Goal: Task Accomplishment & Management: Complete application form

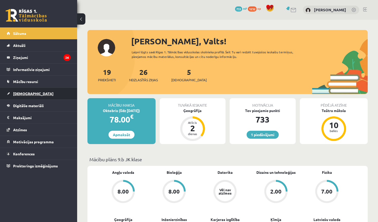
click at [36, 96] on link "[DEMOGRAPHIC_DATA]" at bounding box center [39, 94] width 64 height 12
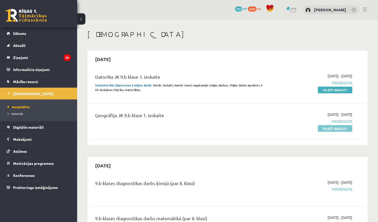
click at [345, 130] on link "Pildīt ieskaiti" at bounding box center [334, 128] width 34 height 7
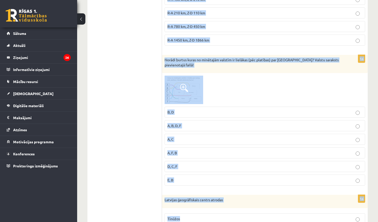
scroll to position [240, 0]
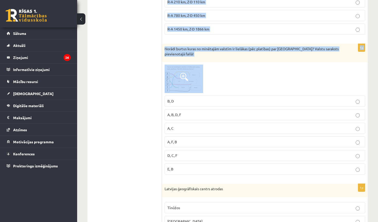
drag, startPoint x: 165, startPoint y: 102, endPoint x: 244, endPoint y: 65, distance: 86.9
click at [244, 65] on div at bounding box center [264, 79] width 200 height 29
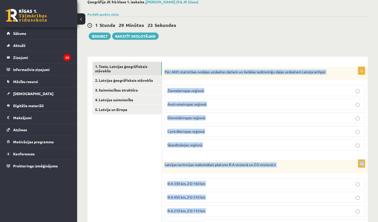
scroll to position [40, 0]
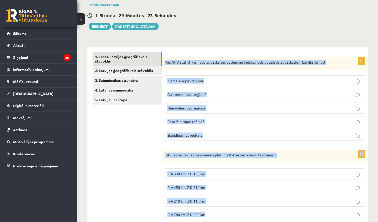
drag, startPoint x: 164, startPoint y: 102, endPoint x: 244, endPoint y: 222, distance: 144.4
copy form "Pēc ANO statistikas nodaļas uzskaites datiem un lielākās iedzīvotāju daļas uzsk…"
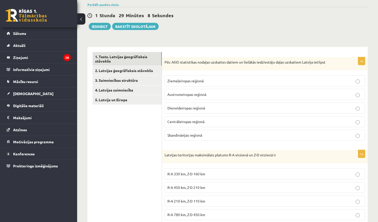
click at [183, 82] on span "Ziemeļeiropas reģionā" at bounding box center [185, 81] width 36 height 5
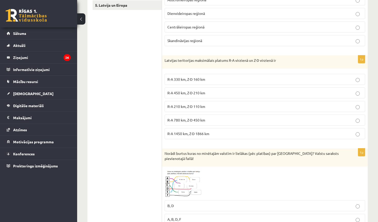
scroll to position [133, 0]
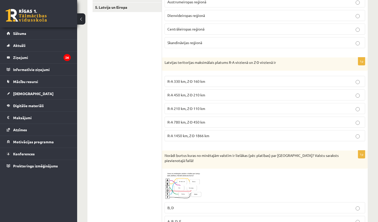
click at [195, 97] on p "R-A 450 km, Z-D 210 km" at bounding box center [264, 94] width 195 height 5
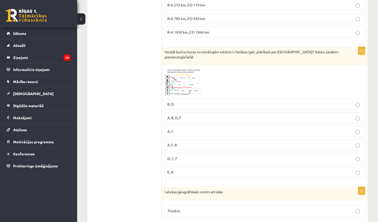
scroll to position [236, 0]
click at [184, 90] on img at bounding box center [183, 82] width 39 height 29
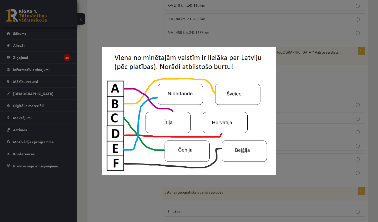
click at [276, 103] on div at bounding box center [189, 111] width 378 height 222
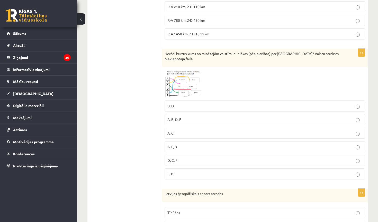
scroll to position [231, 0]
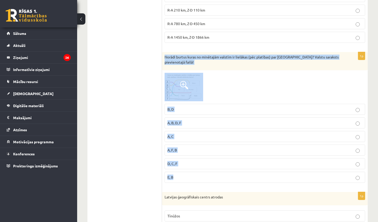
drag, startPoint x: 164, startPoint y: 55, endPoint x: 220, endPoint y: 185, distance: 141.0
click at [220, 185] on div "1p Norādi burtus kuras no minētajām valstīm ir lielākas (pēc platības) par Latv…" at bounding box center [264, 119] width 205 height 135
copy div "Norādi burtus kuras no minētajām valstīm ir lielākas (pēc platības) par Latviju…"
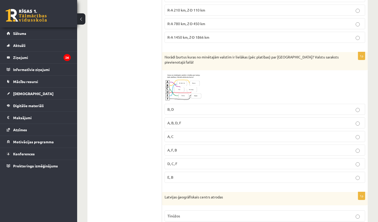
click at [182, 163] on p "D, C, F" at bounding box center [264, 163] width 195 height 5
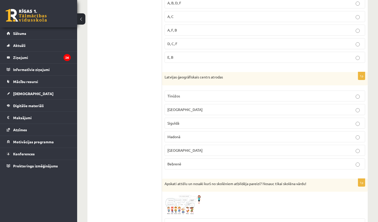
scroll to position [355, 0]
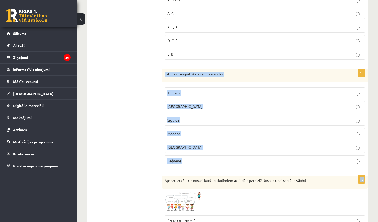
drag, startPoint x: 164, startPoint y: 73, endPoint x: 226, endPoint y: 175, distance: 118.7
copy form "Latvijas ģeogrāfiskais centrs atrodas Tīnūžos Rīgā Siguldā Madonā Jelgavā Bebre…"
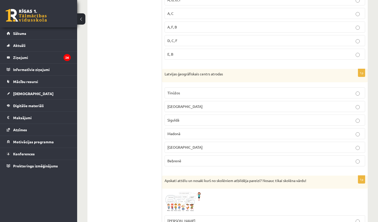
click at [186, 131] on p "Madonā" at bounding box center [264, 133] width 195 height 5
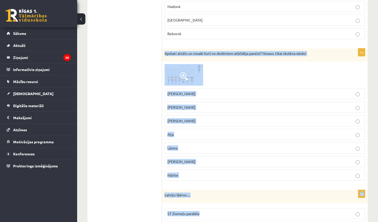
scroll to position [484, 0]
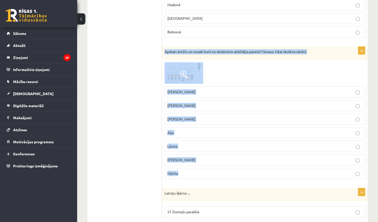
drag, startPoint x: 165, startPoint y: 107, endPoint x: 235, endPoint y: 171, distance: 94.9
click at [235, 171] on div "1p Apskati attēlu un nosaki kurš no skolēniem atbildēja pareizi? Nosauc tikai s…" at bounding box center [264, 115] width 205 height 137
copy div "Apskati attēlu un nosaki kurš no skolēniem atbildēja pareizi? Nosauc tikai skol…"
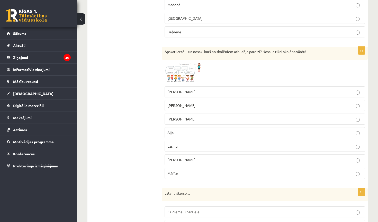
click at [148, 102] on ul "1. Tests. Latvijas ģeogrāfiskais stāvoklis 2. Latvijas ģeogrāfiskais stāvoklis …" at bounding box center [126, 185] width 69 height 1154
click at [181, 75] on span at bounding box center [184, 75] width 8 height 8
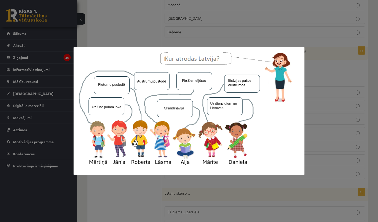
click at [369, 119] on div at bounding box center [189, 111] width 378 height 222
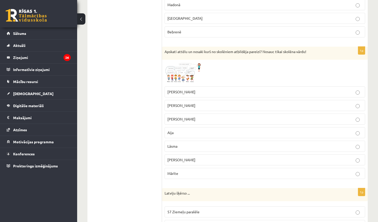
click at [195, 103] on p "Roberts" at bounding box center [264, 105] width 195 height 5
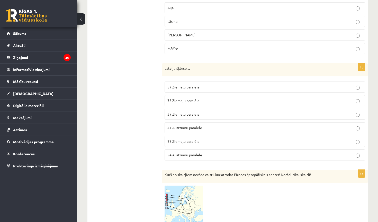
scroll to position [621, 0]
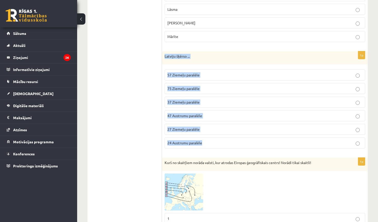
drag, startPoint x: 164, startPoint y: 54, endPoint x: 207, endPoint y: 150, distance: 105.0
click at [207, 150] on div "1p Latviju šķērso ... 57 Ziemeļu paralēle 75 Ziemeļu paralēle 37 Ziemeļu paralē…" at bounding box center [264, 102] width 205 height 102
copy div "Latviju šķērso ... 57 Ziemeļu paralēle 75 Ziemeļu paralēle 37 Ziemeļu paralēle …"
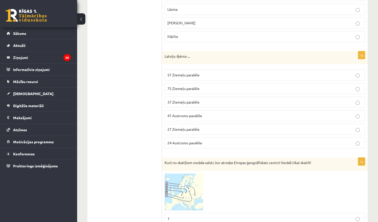
click at [155, 109] on ul "1. Tests. Latvijas ģeogrāfiskais stāvoklis 2. Latvijas ģeogrāfiskais stāvoklis …" at bounding box center [126, 48] width 69 height 1154
click at [203, 74] on p "57 Ziemeļu paralēle" at bounding box center [264, 74] width 195 height 5
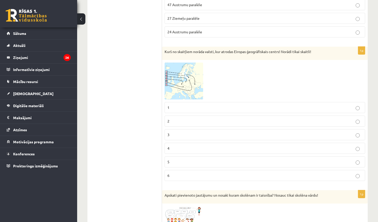
scroll to position [728, 0]
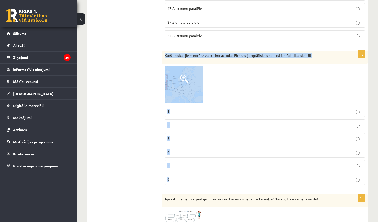
drag, startPoint x: 165, startPoint y: 55, endPoint x: 241, endPoint y: 180, distance: 145.8
click at [241, 180] on div "1p Kurš no skaitļiem norāda valsti, kur atrodas Eiropas ģeogrāfiskais centrs! N…" at bounding box center [264, 120] width 205 height 139
copy div "Kurš no skaitļiem norāda valsti, kur atrodas Eiropas ģeogrāfiskais centrs! Norā…"
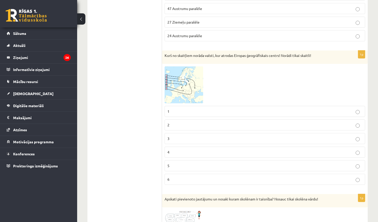
click at [177, 95] on img at bounding box center [183, 85] width 39 height 37
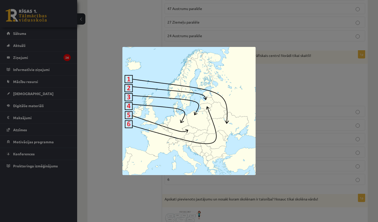
click at [291, 108] on div at bounding box center [189, 111] width 378 height 222
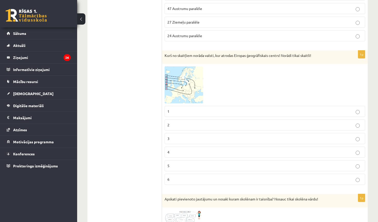
click at [201, 136] on p "3" at bounding box center [264, 138] width 195 height 5
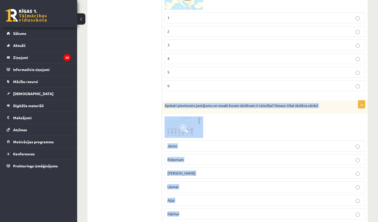
scroll to position [827, 0]
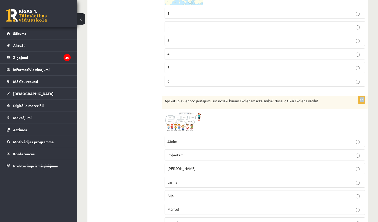
drag, startPoint x: 164, startPoint y: 129, endPoint x: 306, endPoint y: 82, distance: 150.3
click at [309, 74] on fieldset "1 2 3 4 5 6" at bounding box center [264, 46] width 200 height 83
click at [184, 118] on img at bounding box center [183, 123] width 39 height 22
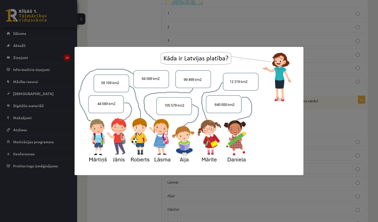
click at [318, 45] on div at bounding box center [189, 111] width 378 height 222
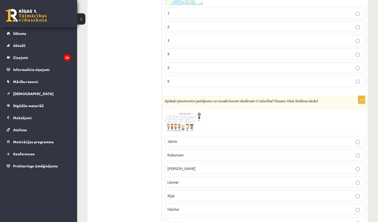
click at [177, 119] on img at bounding box center [183, 123] width 39 height 22
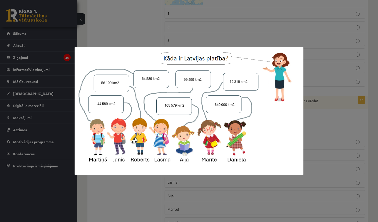
click at [310, 52] on div at bounding box center [189, 111] width 378 height 222
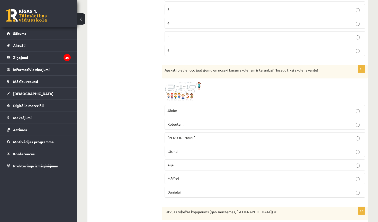
scroll to position [859, 0]
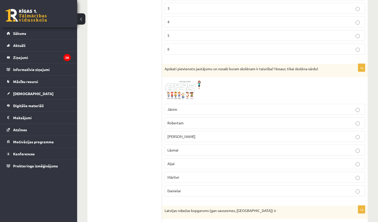
click at [188, 135] on p "Mārtiņam" at bounding box center [264, 136] width 195 height 5
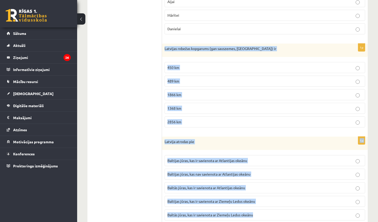
scroll to position [1037, 0]
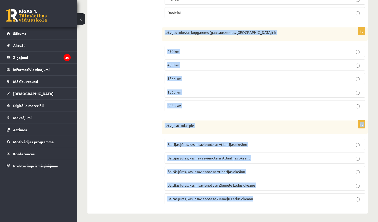
drag, startPoint x: 164, startPoint y: 110, endPoint x: 213, endPoint y: 222, distance: 121.8
copy form "Latvijas robežas kopgarums (gan sauszemes, gan jūras) ir 450 km 489 km 1866 km …"
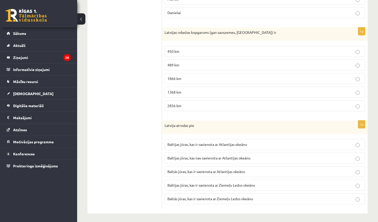
click at [174, 77] on span "1866 km" at bounding box center [174, 78] width 14 height 5
click at [200, 156] on span "Baltijas jūras, kas nav savienota ar Atlantijas okeānu" at bounding box center [208, 158] width 83 height 5
click at [195, 143] on span "Baltijas jūras, kas ir savienota ar Atlantijas okeānu" at bounding box center [207, 144] width 80 height 5
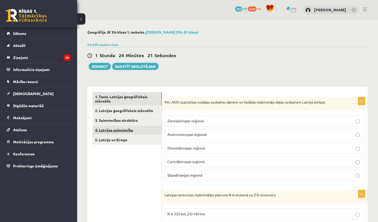
scroll to position [0, 0]
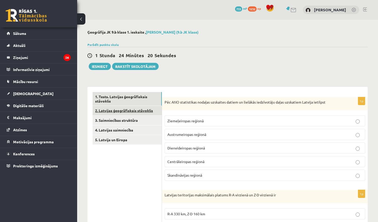
click at [136, 112] on link "2. Latvijas ģeogrāfiskais stāvoklis" at bounding box center [126, 111] width 69 height 10
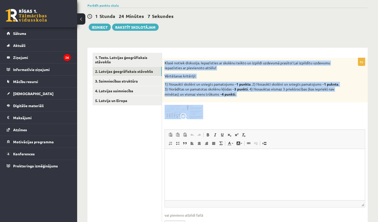
scroll to position [40, 0]
drag, startPoint x: 169, startPoint y: 34, endPoint x: 245, endPoint y: 105, distance: 103.7
click at [245, 105] on div "9p Klasē notiek diskusija. Iepazīsties ar skolēnu teikto un izpildi uzdevumā pr…" at bounding box center [264, 147] width 205 height 178
click at [347, 75] on div "Klasē notiek diskusija. Iepazīsties ar skolēnu teikto un izpildi uzdevumā prasī…" at bounding box center [264, 80] width 205 height 45
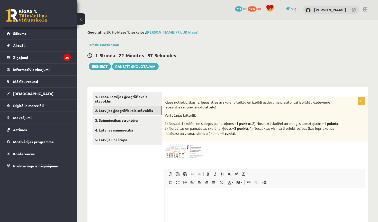
scroll to position [0, 0]
click at [292, 83] on div "**********" at bounding box center [227, 155] width 300 height 271
click at [182, 203] on html at bounding box center [265, 196] width 200 height 16
drag, startPoint x: 306, startPoint y: 293, endPoint x: 183, endPoint y: 198, distance: 155.5
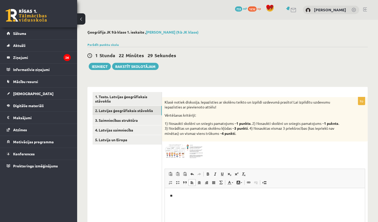
click at [183, 198] on p "**" at bounding box center [265, 196] width 190 height 5
click at [183, 197] on p "**" at bounding box center [265, 196] width 190 height 5
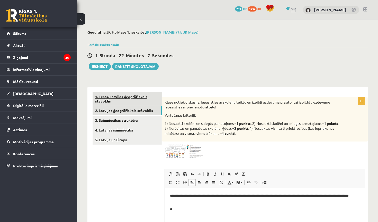
click at [177, 210] on p "**" at bounding box center [265, 209] width 190 height 5
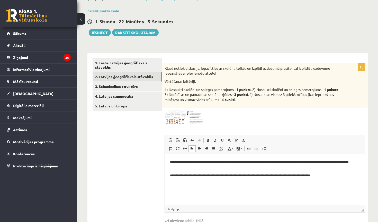
scroll to position [36, 0]
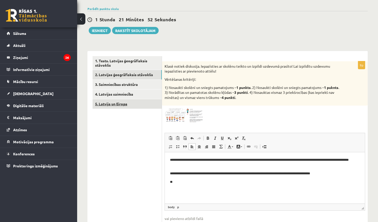
click at [196, 180] on p "**" at bounding box center [265, 182] width 190 height 5
click at [177, 183] on p "**" at bounding box center [265, 182] width 190 height 5
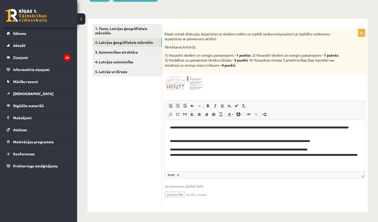
scroll to position [68, 0]
click at [205, 158] on p "**********" at bounding box center [265, 155] width 190 height 15
click at [205, 161] on p "**********" at bounding box center [265, 155] width 190 height 15
click at [177, 168] on p "**" at bounding box center [265, 168] width 190 height 5
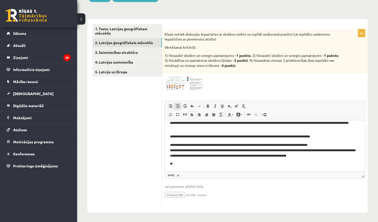
scroll to position [5, 0]
click at [178, 166] on p "**" at bounding box center [265, 164] width 190 height 5
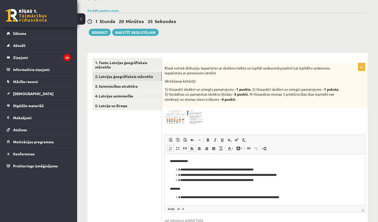
scroll to position [50, 0]
click at [250, 11] on div "Parādīt punktu skalu Atzīme No Līdz 1 0 11 2 12 16 3 17 22 4 23 28 5 29 33 6 34…" at bounding box center [227, 10] width 280 height 5
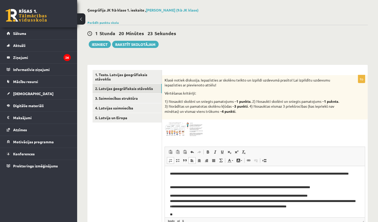
scroll to position [30, 0]
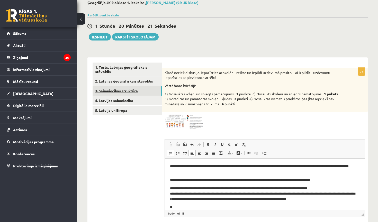
click at [105, 92] on link "3. Saimniecības struktūra" at bounding box center [126, 91] width 69 height 10
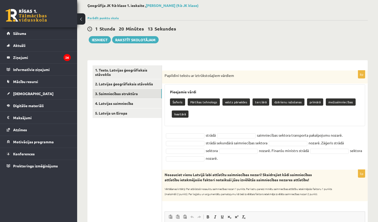
scroll to position [26, 0]
drag, startPoint x: 241, startPoint y: 13, endPoint x: 246, endPoint y: 165, distance: 151.9
click at [246, 165] on div "8p Papildini tekstu ar iztrūkstošajiem vārdiem Pieejamie vārdi Šoferis Pārtikas…" at bounding box center [264, 118] width 205 height 94
copy div "Papildini tekstu ar iztrūkstošajiem vārdiem Pieejamie vārdi Šoferis Pārtikas te…"
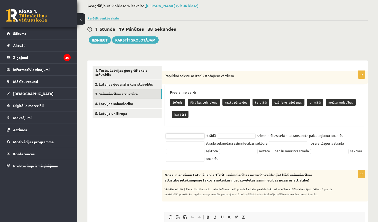
click at [179, 104] on p "Šoferis" at bounding box center [177, 102] width 15 height 7
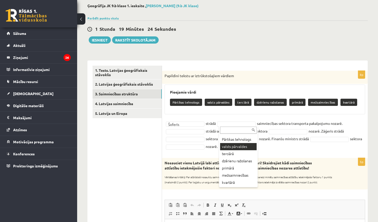
scroll to position [0, 0]
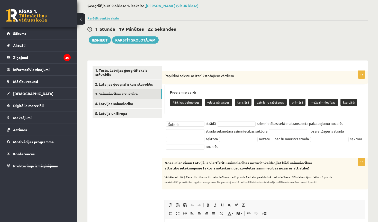
click at [242, 103] on p "terciārā" at bounding box center [242, 102] width 17 height 7
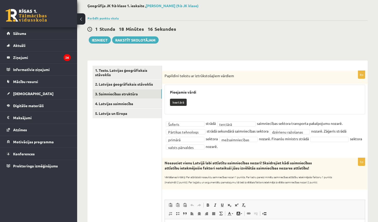
click at [332, 136] on fieldset "**********" at bounding box center [264, 135] width 200 height 31
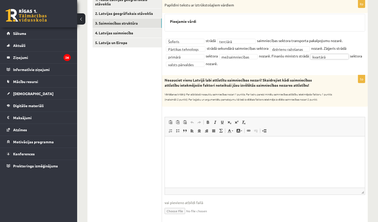
scroll to position [100, 0]
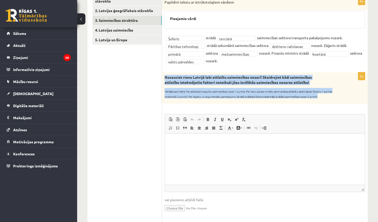
drag, startPoint x: 164, startPoint y: 75, endPoint x: 324, endPoint y: 96, distance: 161.6
click at [324, 96] on div "Nosauciet vienu Latvijā labi attīstītu saimniecības nozari! Skaidrojiet kādi sa…" at bounding box center [264, 87] width 205 height 31
copy div "Nosauciet vienu Latvijā labi attīstītu saimniecības nozari! Skaidrojiet kādi sa…"
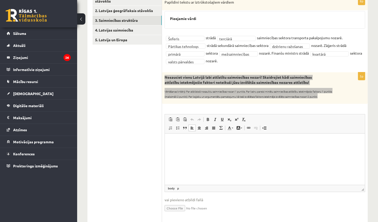
click at [216, 136] on html at bounding box center [265, 142] width 200 height 16
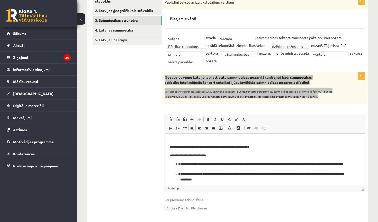
scroll to position [5, 0]
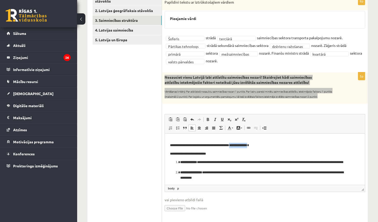
drag, startPoint x: 235, startPoint y: 145, endPoint x: 261, endPoint y: 146, distance: 25.9
click at [261, 146] on p "**********" at bounding box center [265, 145] width 190 height 5
click at [236, 126] on link "Background Colour" at bounding box center [238, 128] width 9 height 7
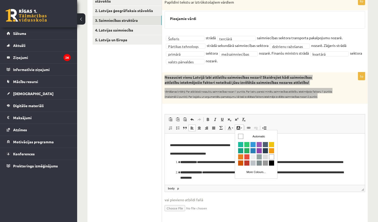
scroll to position [0, 0]
click at [239, 127] on span at bounding box center [238, 128] width 4 height 4
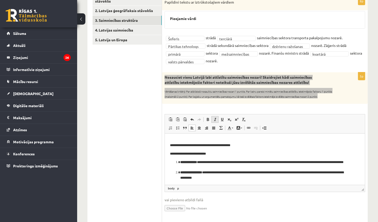
click at [215, 119] on span at bounding box center [215, 120] width 4 height 4
click at [210, 118] on link "Bold Keyboard shortcut Command+B" at bounding box center [207, 119] width 7 height 7
click at [240, 129] on span at bounding box center [238, 128] width 4 height 4
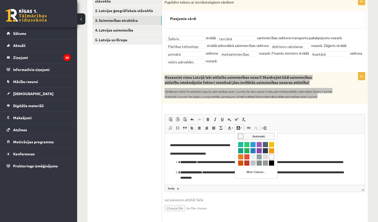
click at [241, 135] on span "Colours" at bounding box center [240, 136] width 5 height 5
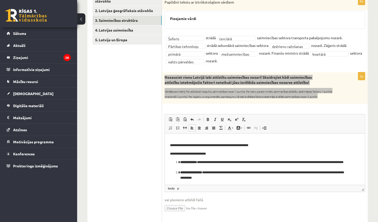
click at [197, 162] on strong "**********" at bounding box center [188, 162] width 17 height 3
drag, startPoint x: 202, startPoint y: 162, endPoint x: 183, endPoint y: 159, distance: 19.4
click at [183, 160] on li "**********" at bounding box center [264, 165] width 169 height 11
drag, startPoint x: 199, startPoint y: 162, endPoint x: 180, endPoint y: 161, distance: 18.8
click at [180, 161] on strong "**********" at bounding box center [187, 162] width 15 height 3
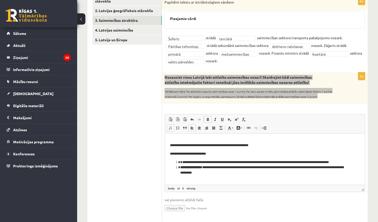
click at [182, 162] on li "**********" at bounding box center [264, 162] width 169 height 5
click at [238, 127] on span at bounding box center [238, 128] width 4 height 4
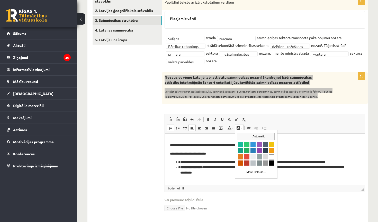
click at [241, 134] on span "Colours" at bounding box center [240, 136] width 5 height 5
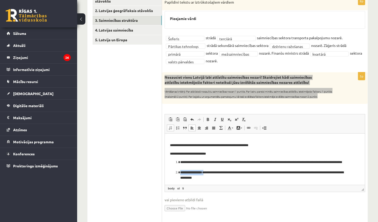
drag, startPoint x: 180, startPoint y: 172, endPoint x: 210, endPoint y: 172, distance: 29.8
click at [210, 172] on ol "**********" at bounding box center [265, 170] width 190 height 21
click at [240, 127] on link "Background Colour" at bounding box center [238, 128] width 9 height 7
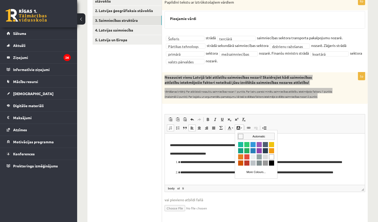
click at [240, 136] on span "Colours" at bounding box center [240, 136] width 5 height 5
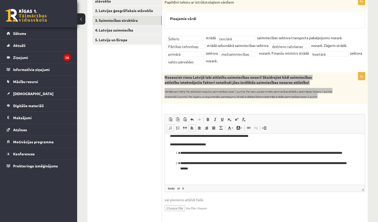
scroll to position [12, 0]
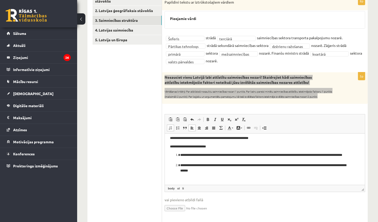
click at [229, 174] on body "**********" at bounding box center [265, 154] width 190 height 55
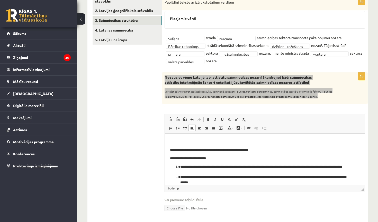
scroll to position [0, 0]
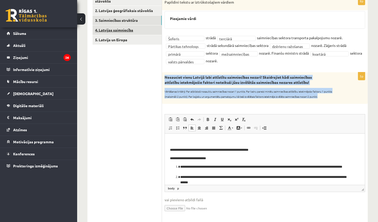
click at [98, 30] on link "4. Latvijas saimniecība" at bounding box center [126, 30] width 69 height 10
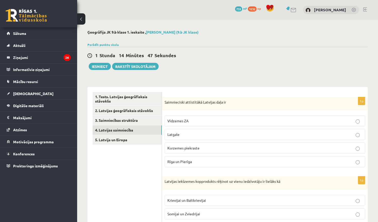
drag, startPoint x: 255, startPoint y: 14, endPoint x: 164, endPoint y: 100, distance: 125.0
click at [164, 100] on div "Saimnieciski attīstītākā Latvijas daļa ir" at bounding box center [264, 103] width 205 height 13
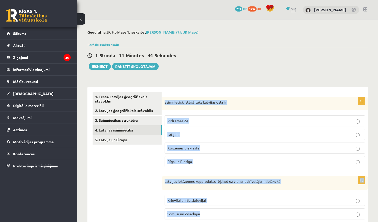
drag, startPoint x: 164, startPoint y: 100, endPoint x: 199, endPoint y: 222, distance: 127.4
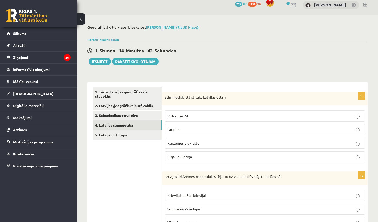
click at [272, 61] on div "1 Stunda 14 Minūtes 42 Sekundes Ieskaite saglabāta! Iesniegt Rakstīt skolotājam" at bounding box center [227, 53] width 280 height 23
drag, startPoint x: 164, startPoint y: 101, endPoint x: 215, endPoint y: 182, distance: 96.0
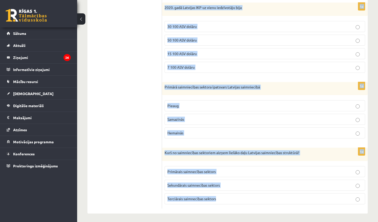
scroll to position [255, 0]
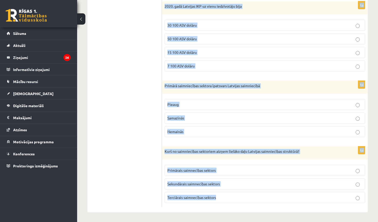
drag, startPoint x: 164, startPoint y: 97, endPoint x: 254, endPoint y: 222, distance: 154.1
copy form "Saimnieciski attīstītākā Latvijas daļa ir Vidzemes ZA Latgale Kurzemes piekrast…"
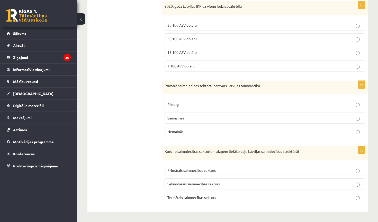
click at [118, 151] on ul "1. Tests. Latvijas ģeogrāfiskais stāvoklis 2. Latvijas ģeogrāfiskais stāvoklis …" at bounding box center [126, 22] width 69 height 370
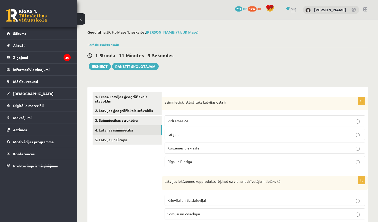
scroll to position [0, 0]
click at [174, 159] on label "Rīga un Pierīga" at bounding box center [264, 161] width 200 height 11
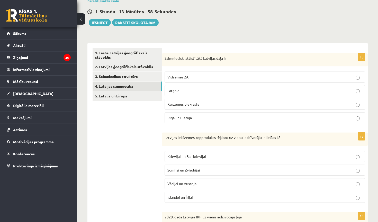
click at [178, 155] on span "Krievijai un Baltkrievijai" at bounding box center [186, 156] width 39 height 5
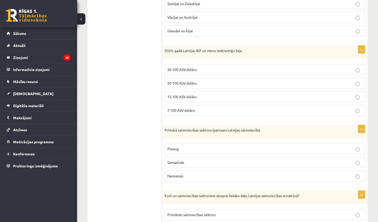
scroll to position [211, 0]
click at [180, 96] on span "15 100 ASV dolāru" at bounding box center [181, 96] width 29 height 5
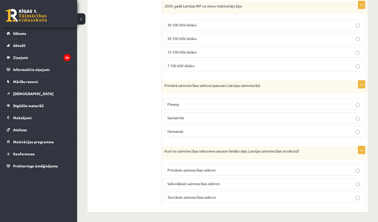
scroll to position [255, 0]
click at [184, 117] on p "Samazīnās" at bounding box center [264, 118] width 195 height 5
click at [180, 195] on span "Terciārais saimnecības sektors" at bounding box center [191, 197] width 49 height 5
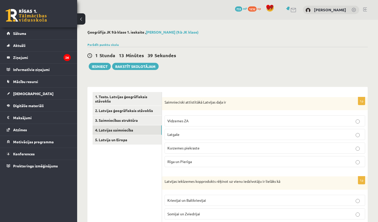
scroll to position [0, 0]
click at [144, 139] on link "5. Latvija un Eiropa" at bounding box center [126, 140] width 69 height 10
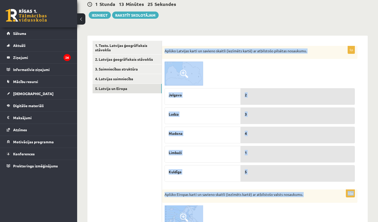
scroll to position [65, 0]
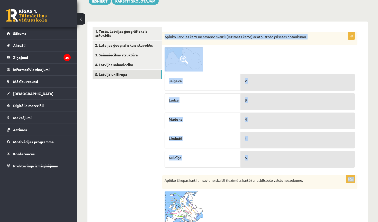
drag, startPoint x: 165, startPoint y: 80, endPoint x: 304, endPoint y: 175, distance: 168.4
click at [304, 175] on form "5p Aplūko Latvijas karti un savieno skaitli (iezīmēts kartē) ar atbilstošo pils…" at bounding box center [264, 224] width 195 height 395
click at [243, 60] on div at bounding box center [259, 60] width 190 height 24
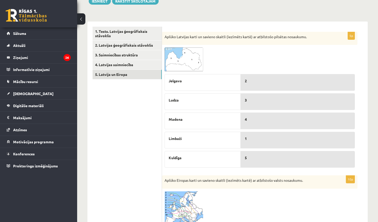
click at [197, 52] on img at bounding box center [183, 60] width 39 height 24
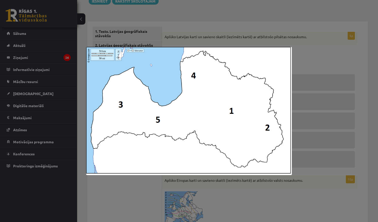
scroll to position [66, 0]
click at [306, 72] on div at bounding box center [189, 111] width 378 height 222
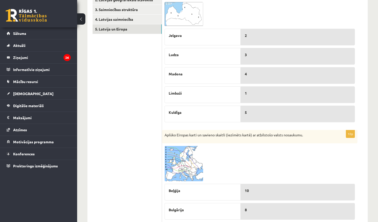
scroll to position [139, 0]
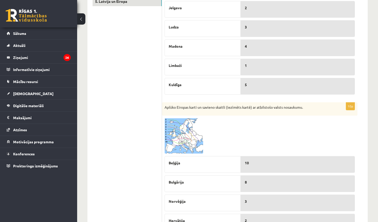
click at [192, 138] on img at bounding box center [183, 135] width 39 height 35
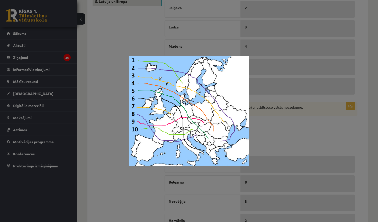
click at [263, 116] on div at bounding box center [189, 111] width 378 height 222
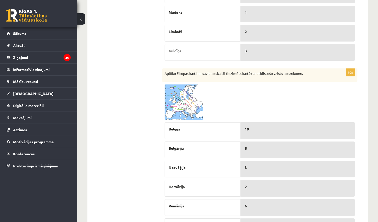
scroll to position [174, 0]
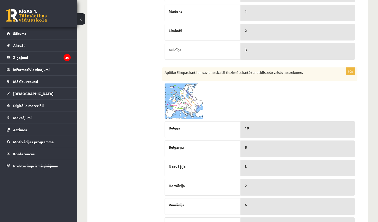
click at [184, 96] on span at bounding box center [184, 96] width 8 height 8
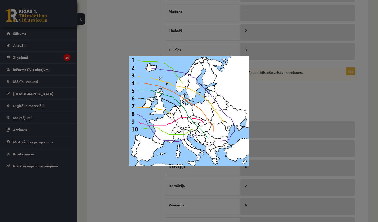
click at [275, 79] on div at bounding box center [189, 111] width 378 height 222
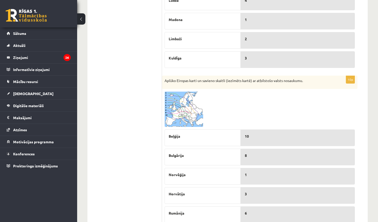
scroll to position [162, 0]
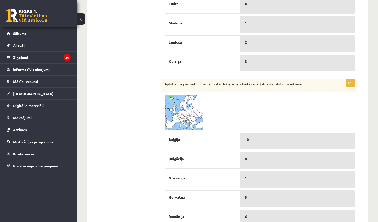
click at [181, 115] on img at bounding box center [183, 112] width 39 height 35
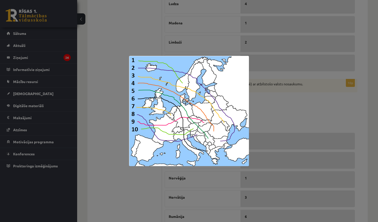
click at [269, 112] on div at bounding box center [189, 111] width 378 height 222
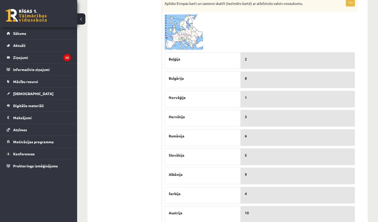
scroll to position [238, 0]
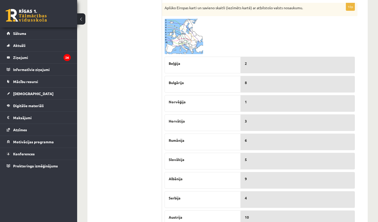
click at [188, 49] on img at bounding box center [183, 36] width 39 height 35
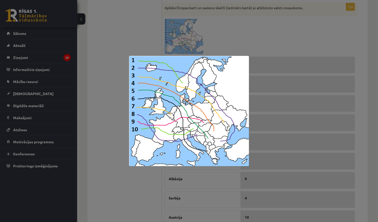
click at [300, 36] on div at bounding box center [189, 111] width 378 height 222
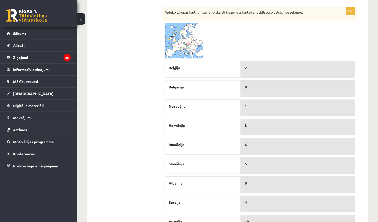
scroll to position [235, 0]
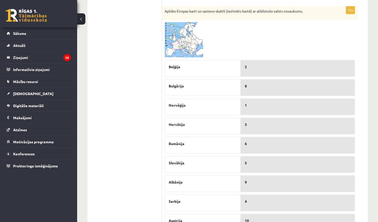
click at [189, 52] on img at bounding box center [183, 39] width 39 height 35
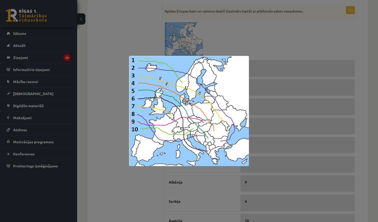
click at [293, 24] on div at bounding box center [189, 111] width 378 height 222
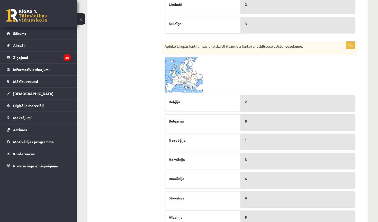
scroll to position [200, 0]
click at [187, 83] on img at bounding box center [183, 75] width 39 height 35
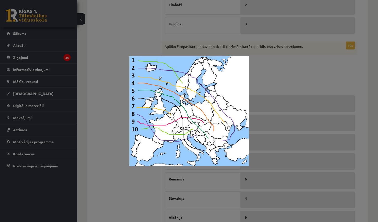
click at [277, 80] on div at bounding box center [189, 111] width 378 height 222
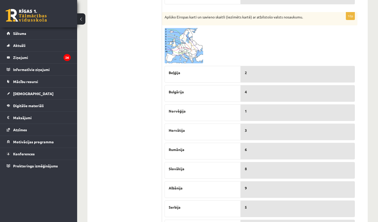
scroll to position [224, 0]
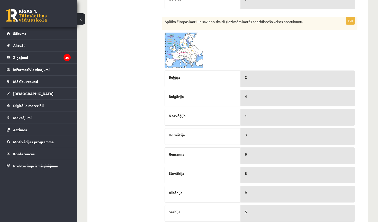
click at [186, 55] on img at bounding box center [183, 50] width 39 height 35
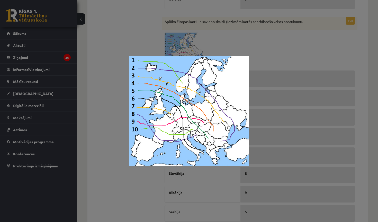
click at [265, 67] on div at bounding box center [189, 111] width 378 height 222
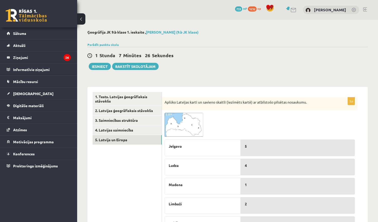
scroll to position [0, 0]
click at [124, 131] on link "4. Latvijas saimniecība" at bounding box center [126, 131] width 69 height 10
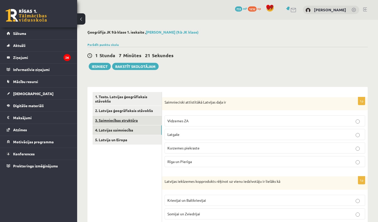
click at [129, 120] on link "3. Saimniecības struktūra" at bounding box center [126, 121] width 69 height 10
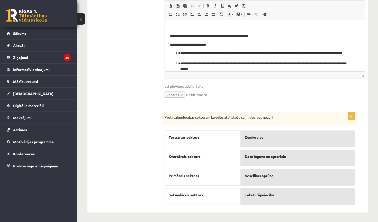
scroll to position [214, 0]
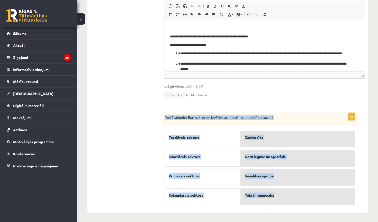
drag, startPoint x: 165, startPoint y: 116, endPoint x: 278, endPoint y: 194, distance: 137.3
click at [278, 194] on div "4p Pretī saimniecības sektoram izvēlies atbilstošu saimniecības nozari Terciāra…" at bounding box center [259, 161] width 195 height 96
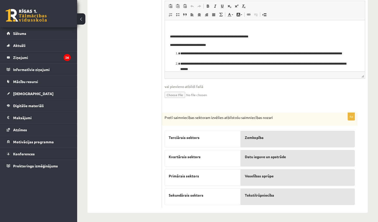
click at [149, 84] on ul "1. Tests. Latvijas ģeogrāfiskais stāvoklis 2. Latvijas ģeogrāfiskais stāvoklis …" at bounding box center [126, 43] width 69 height 329
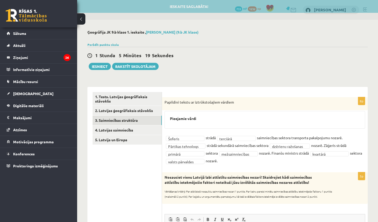
scroll to position [0, 0]
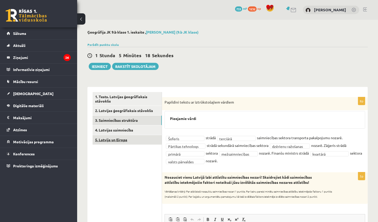
click at [113, 137] on link "5. Latvija un Eiropa" at bounding box center [126, 140] width 69 height 10
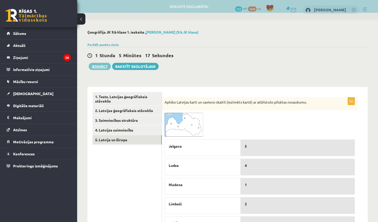
click at [101, 68] on button "Iesniegt" at bounding box center [100, 66] width 22 height 7
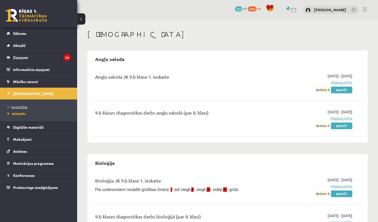
click at [16, 107] on span "Neizpildītās" at bounding box center [18, 107] width 20 height 4
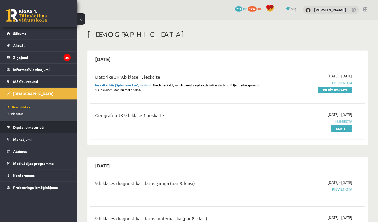
click at [30, 126] on span "Digitālie materiāli" at bounding box center [28, 127] width 31 height 5
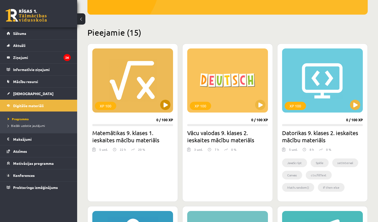
scroll to position [104, 0]
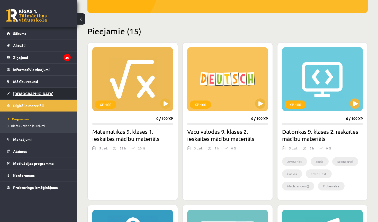
click at [24, 94] on span "[DEMOGRAPHIC_DATA]" at bounding box center [33, 93] width 40 height 5
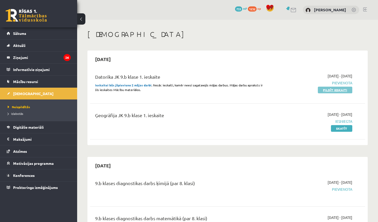
click at [336, 91] on link "Pildīt ieskaiti" at bounding box center [334, 90] width 34 height 7
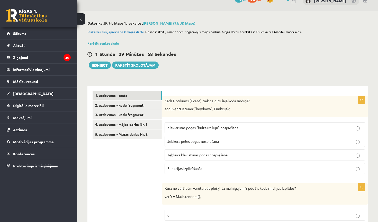
scroll to position [9, 0]
click at [142, 126] on link "4. uzdevums - mājas darbs Nr. 1" at bounding box center [126, 125] width 69 height 10
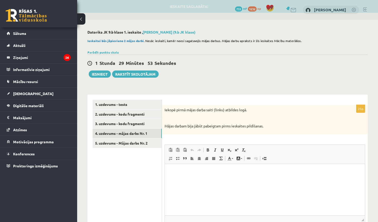
scroll to position [0, 0]
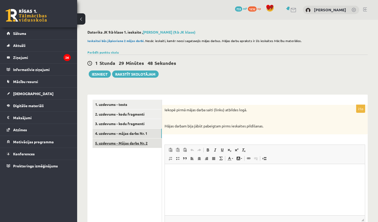
click at [133, 144] on link "5. uzdevums - Mājas darbs Nr. 2" at bounding box center [126, 144] width 69 height 10
click at [139, 126] on link "3. uzdevums - kodu fragmenti" at bounding box center [126, 124] width 69 height 10
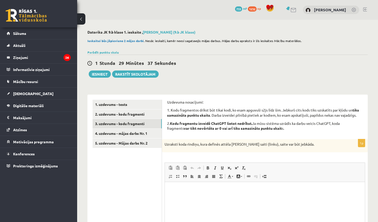
click at [137, 104] on link "1. uzdevums - tests" at bounding box center [126, 105] width 69 height 10
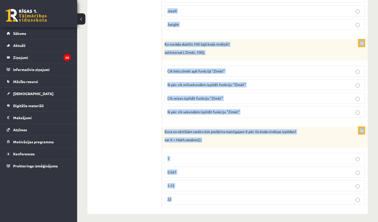
scroll to position [406, 0]
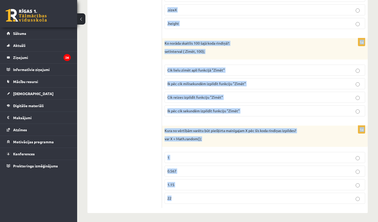
drag, startPoint x: 165, startPoint y: 110, endPoint x: 250, endPoint y: 222, distance: 140.7
copy form "Kāds Notikums (Event) tiek gaidīts šajā koda rindiņā? addEventListener("keydown…"
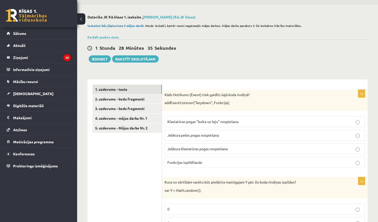
scroll to position [20, 0]
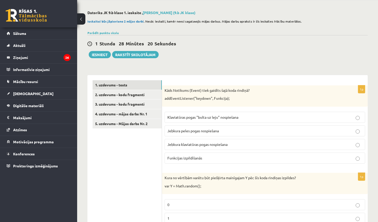
click at [196, 145] on span "Jebkura klaviatūras pogas nospiešana" at bounding box center [197, 144] width 60 height 5
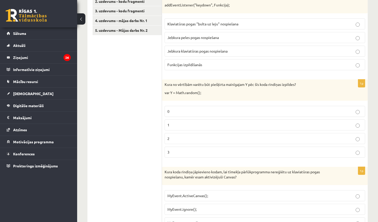
scroll to position [110, 0]
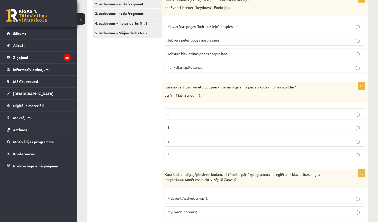
click at [188, 119] on label "0" at bounding box center [264, 114] width 200 height 11
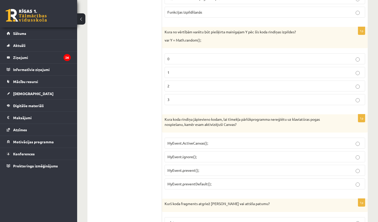
scroll to position [217, 0]
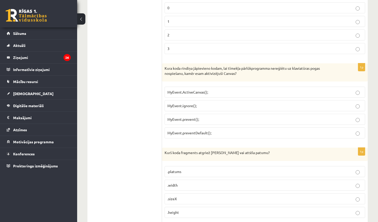
click at [190, 119] on span "MyEvent.prevent();" at bounding box center [183, 119] width 32 height 5
click at [190, 129] on label "MyEvent.preventDefault();" at bounding box center [264, 133] width 200 height 11
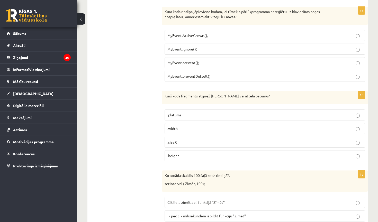
scroll to position [282, 0]
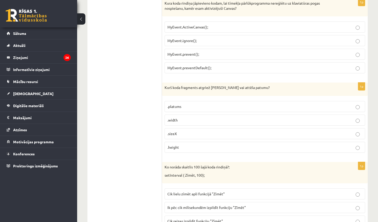
click at [174, 118] on span ".width" at bounding box center [172, 120] width 10 height 5
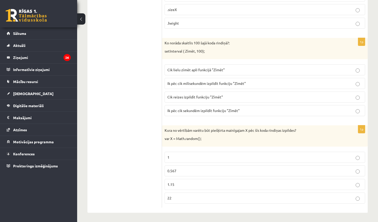
scroll to position [406, 0]
click at [203, 79] on label "Ik pēc cik milisekundēm izpildīt funkciju "Zīmēt"" at bounding box center [264, 83] width 200 height 11
click at [170, 170] on span "0.567" at bounding box center [171, 171] width 9 height 5
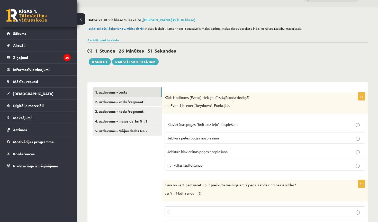
scroll to position [6, 0]
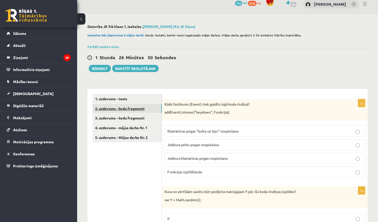
click at [141, 111] on link "2. uzdevums - kodu fragmenti" at bounding box center [126, 109] width 69 height 10
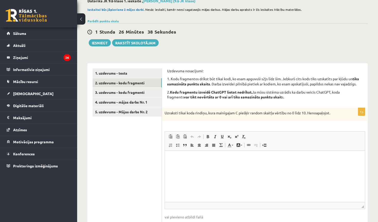
scroll to position [0, 0]
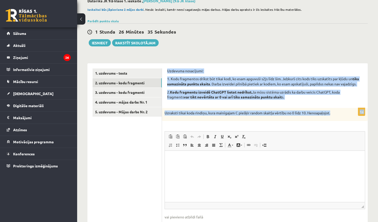
drag, startPoint x: 167, startPoint y: 71, endPoint x: 265, endPoint y: 120, distance: 109.5
copy form "Uzdevuma nosacījumi: 1. Kodu fragmentos drīkst būt tikai kodi, ko esam apguvuši…"
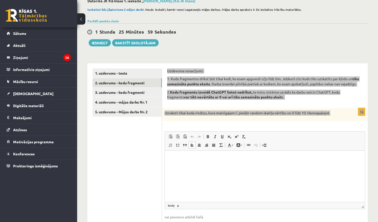
click at [179, 159] on p "Rich Text Editor, wiswyg-editor-user-answer-47433939459120" at bounding box center [265, 158] width 190 height 5
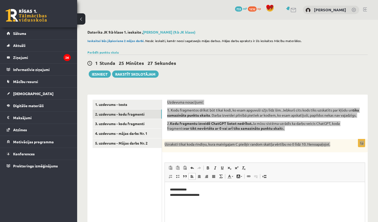
click at [191, 190] on p "**********" at bounding box center [265, 192] width 190 height 10
click at [168, 195] on html "**********" at bounding box center [265, 192] width 200 height 21
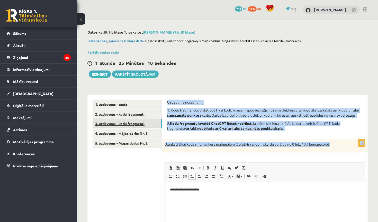
click at [146, 124] on link "3. uzdevums - kodu fragmenti" at bounding box center [126, 124] width 69 height 10
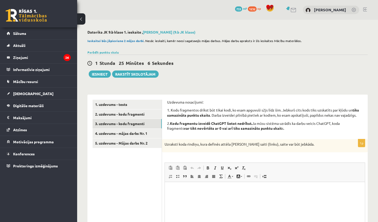
click at [300, 77] on div "1 Stunda 25 Minūtes 6 Sekundes Ieskaite saglabāta! Iesniegt Rakstīt skolotājam" at bounding box center [227, 66] width 280 height 23
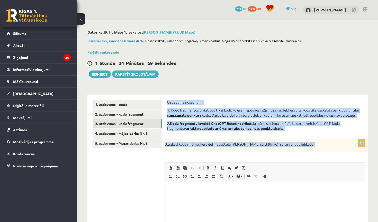
drag, startPoint x: 256, startPoint y: 22, endPoint x: 225, endPoint y: 162, distance: 143.3
copy form "Uzdevuma nosacījumi: 1. Kodu fragmentos drīkst būt tikai kodi, ko esam apguvuši…"
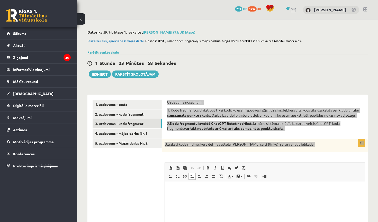
click at [174, 183] on html at bounding box center [265, 190] width 200 height 16
click at [169, 191] on html "**********" at bounding box center [265, 189] width 200 height 15
click at [264, 194] on html "**********" at bounding box center [265, 189] width 200 height 15
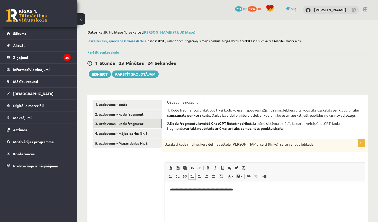
click at [306, 58] on div "1 Stunda 23 Minūtes 24 Sekundes Ieskaite saglabāta! Iesniegt Rakstīt skolotājam" at bounding box center [227, 66] width 280 height 23
click at [43, 108] on link "Digitālie materiāli" at bounding box center [39, 106] width 64 height 12
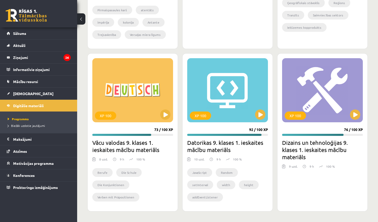
scroll to position [1468, 0]
click at [261, 115] on button at bounding box center [260, 115] width 10 height 10
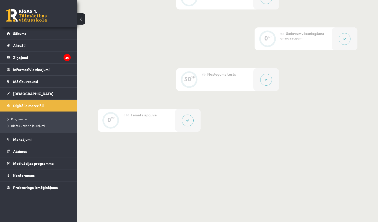
scroll to position [402, 0]
click at [189, 119] on button at bounding box center [188, 121] width 12 height 12
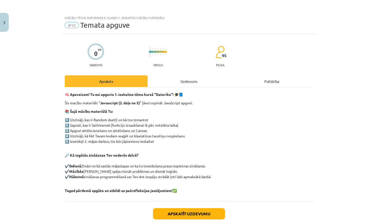
scroll to position [0, 0]
click at [3, 25] on button "Close" at bounding box center [4, 22] width 9 height 19
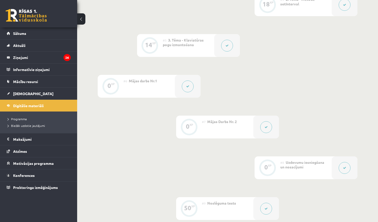
scroll to position [267, 0]
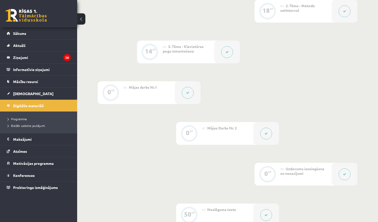
click at [189, 91] on button at bounding box center [188, 93] width 12 height 12
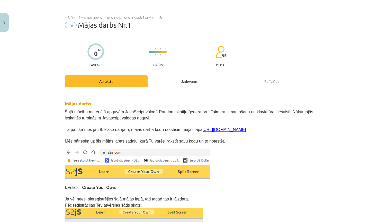
click at [183, 84] on div "Uzdevums" at bounding box center [188, 82] width 83 height 12
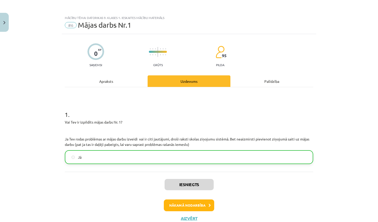
scroll to position [13, 0]
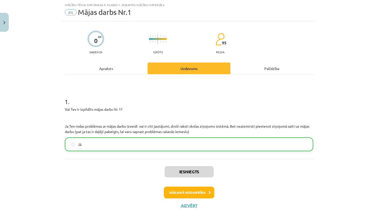
click at [123, 66] on div "Apraksts" at bounding box center [106, 69] width 83 height 12
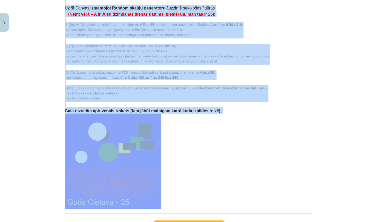
scroll to position [1037, 0]
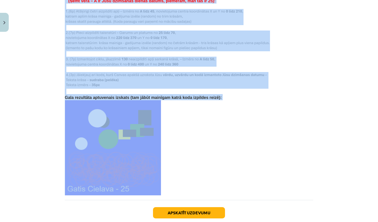
drag, startPoint x: 65, startPoint y: 53, endPoint x: 193, endPoint y: 197, distance: 192.7
copy div "3. var. - Ja Tev uzvārds sākas ar burtiem O,P,R,S,Š,T,U,Ū,V,Z,Ž tad izveidojiet…"
click at [182, 105] on p at bounding box center [189, 147] width 248 height 95
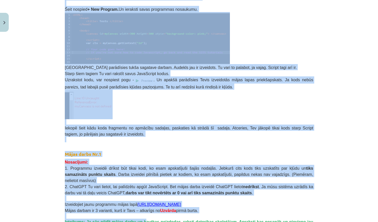
scroll to position [309, 0]
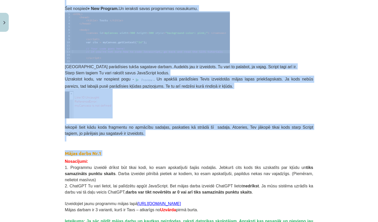
drag, startPoint x: 66, startPoint y: 103, endPoint x: 179, endPoint y: 156, distance: 124.9
click at [332, 129] on div "Mācību tēma: Datorikas 9. klases 1. ieskaites mācību materiāls #6 Mājas darbs N…" at bounding box center [189, 111] width 378 height 222
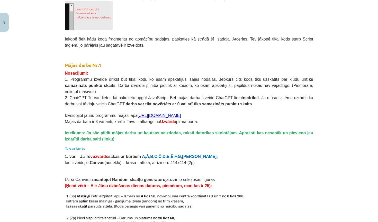
scroll to position [395, 0]
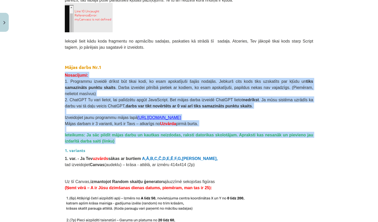
drag, startPoint x: 65, startPoint y: 75, endPoint x: 216, endPoint y: 145, distance: 166.0
copy div "Nosacījumi: 1. Programmu izveidē drīkst būt tikai kodi, ko esam apskatījuši šaj…"
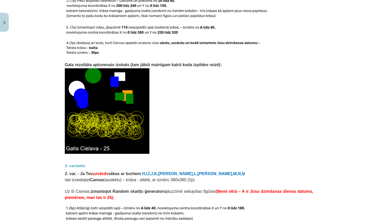
scroll to position [581, 0]
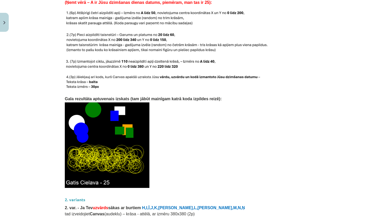
click at [1, 26] on button "Close" at bounding box center [4, 22] width 9 height 19
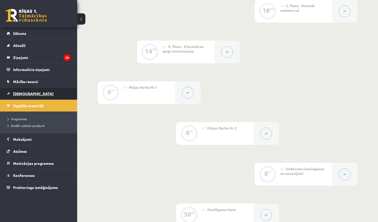
click at [22, 92] on span "[DEMOGRAPHIC_DATA]" at bounding box center [33, 93] width 40 height 5
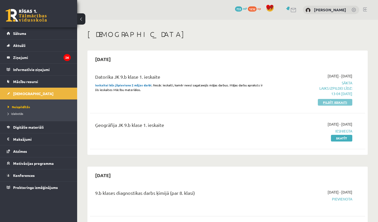
click at [328, 100] on link "Pildīt ieskaiti" at bounding box center [334, 102] width 34 height 7
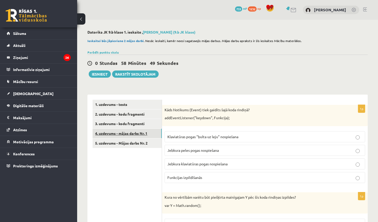
click at [124, 133] on link "4. uzdevums - mājas darbs Nr. 1" at bounding box center [126, 134] width 69 height 10
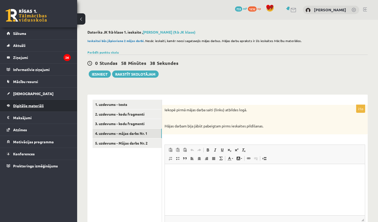
click at [29, 109] on link "Digitālie materiāli" at bounding box center [39, 106] width 64 height 12
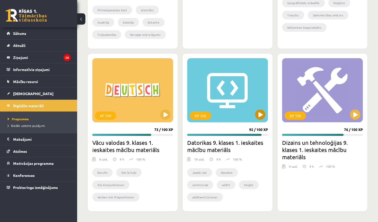
scroll to position [1468, 0]
click at [259, 116] on button at bounding box center [260, 115] width 10 height 10
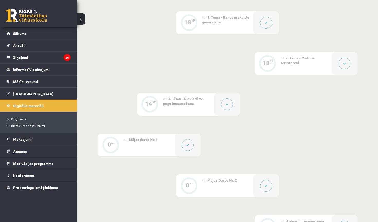
scroll to position [215, 0]
click at [187, 143] on button at bounding box center [188, 145] width 12 height 12
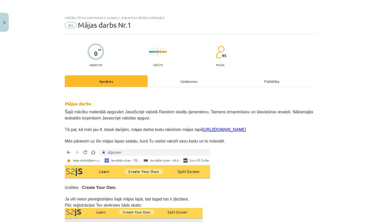
scroll to position [0, 0]
click at [6, 17] on button "Close" at bounding box center [4, 22] width 9 height 19
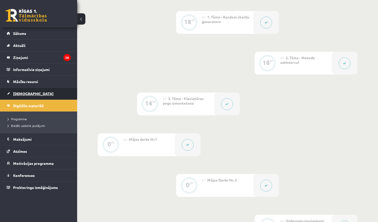
click at [25, 92] on span "[DEMOGRAPHIC_DATA]" at bounding box center [33, 93] width 40 height 5
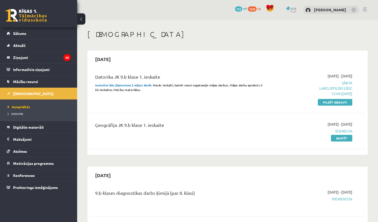
click at [341, 102] on link "Pildīt ieskaiti" at bounding box center [334, 102] width 34 height 7
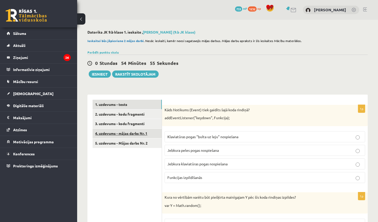
click at [152, 133] on link "4. uzdevums - mājas darbs Nr. 1" at bounding box center [126, 134] width 69 height 10
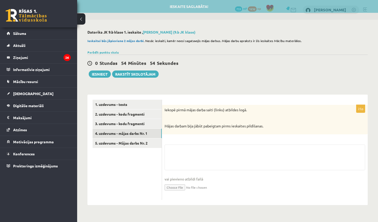
click at [183, 142] on div "25p Iekopē pirmā mājas darba saiti (linku) atbildes logā. Mājas darbam bija jāb…" at bounding box center [264, 152] width 205 height 95
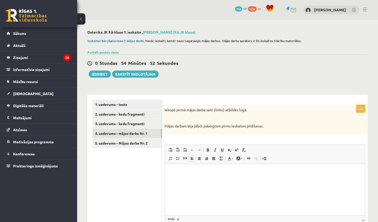
click at [184, 167] on html at bounding box center [265, 172] width 200 height 16
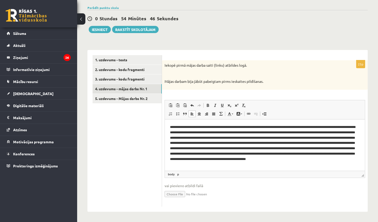
scroll to position [44, 0]
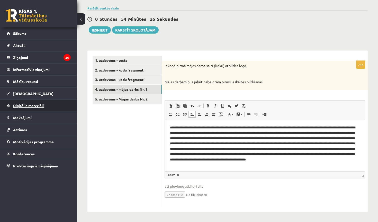
click at [29, 109] on link "Digitālie materiāli" at bounding box center [39, 106] width 64 height 12
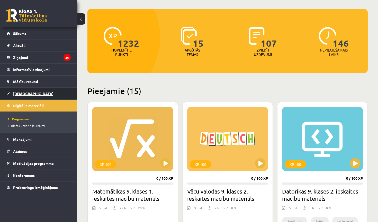
click at [34, 98] on link "[DEMOGRAPHIC_DATA]" at bounding box center [39, 94] width 64 height 12
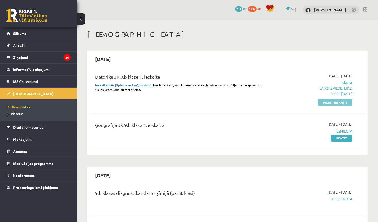
click at [326, 104] on link "Pildīt ieskaiti" at bounding box center [334, 102] width 34 height 7
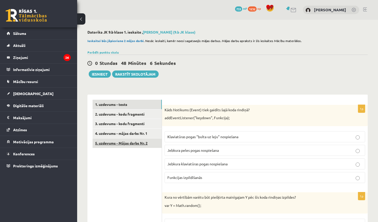
click at [149, 140] on link "5. uzdevums - Mājas darbs Nr. 2" at bounding box center [126, 144] width 69 height 10
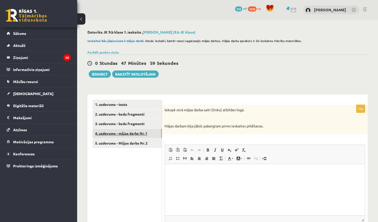
click at [136, 133] on link "4. uzdevums - mājas darbs Nr. 1" at bounding box center [126, 134] width 69 height 10
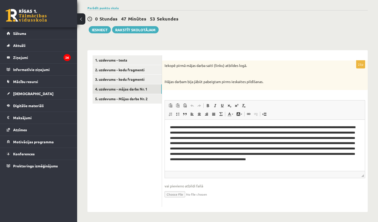
scroll to position [44, 0]
click at [191, 167] on html "**********" at bounding box center [265, 145] width 200 height 51
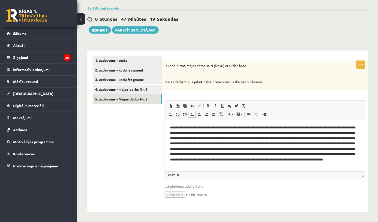
click at [139, 97] on link "5. uzdevums - Mājas darbs Nr. 2" at bounding box center [126, 100] width 69 height 10
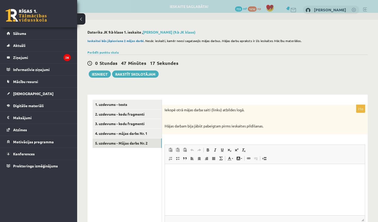
scroll to position [0, 0]
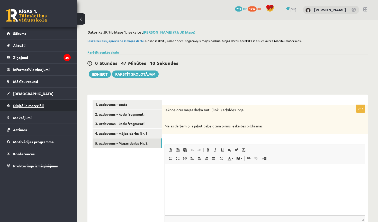
click at [38, 105] on span "Digitālie materiāli" at bounding box center [28, 105] width 31 height 5
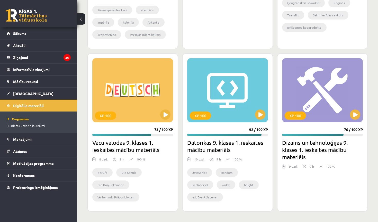
scroll to position [1468, 0]
click at [259, 118] on button at bounding box center [260, 115] width 10 height 10
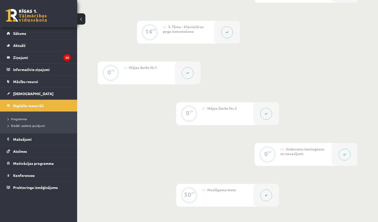
scroll to position [287, 0]
click at [265, 114] on icon at bounding box center [265, 113] width 3 height 3
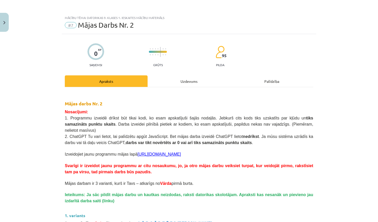
click at [188, 79] on div "Uzdevums" at bounding box center [188, 82] width 83 height 12
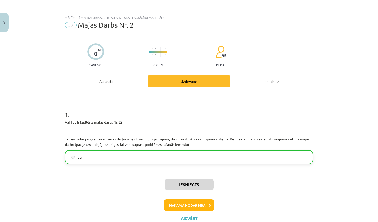
scroll to position [13, 0]
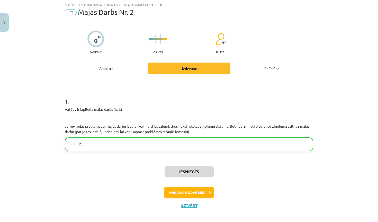
click at [121, 68] on div "Apraksts" at bounding box center [106, 69] width 83 height 12
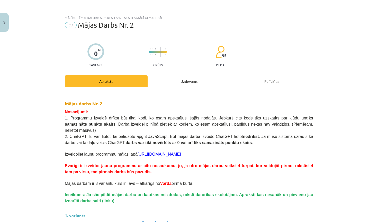
scroll to position [0, 0]
click at [3, 22] on button "Close" at bounding box center [4, 22] width 9 height 19
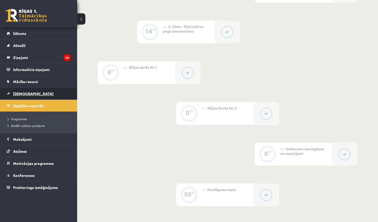
click at [24, 93] on span "[DEMOGRAPHIC_DATA]" at bounding box center [33, 93] width 40 height 5
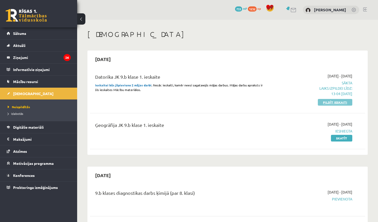
click at [328, 103] on link "Pildīt ieskaiti" at bounding box center [334, 102] width 34 height 7
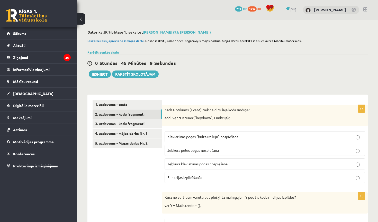
click at [142, 115] on link "2. uzdevums - kodu fragmenti" at bounding box center [126, 115] width 69 height 10
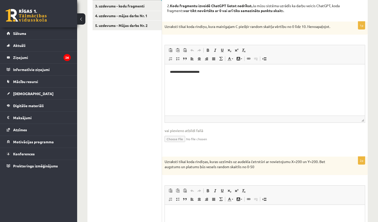
scroll to position [106, 0]
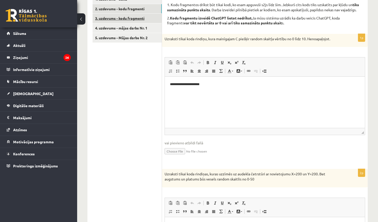
click at [135, 17] on link "3. uzdevums - kodu fragmenti" at bounding box center [126, 19] width 69 height 10
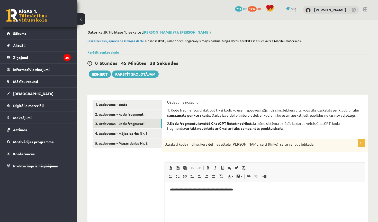
scroll to position [0, 0]
click at [38, 107] on span "Digitālie materiāli" at bounding box center [28, 105] width 31 height 5
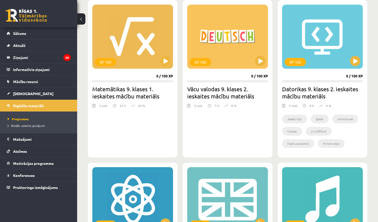
scroll to position [147, 0]
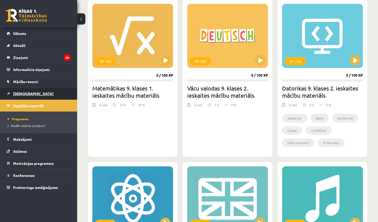
click at [33, 97] on link "[DEMOGRAPHIC_DATA]" at bounding box center [39, 94] width 64 height 12
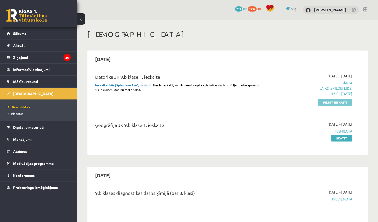
click at [346, 104] on link "Pildīt ieskaiti" at bounding box center [334, 102] width 34 height 7
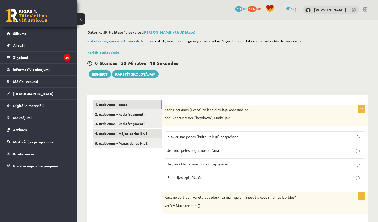
click at [128, 134] on link "4. uzdevums - mājas darbs Nr. 1" at bounding box center [126, 134] width 69 height 10
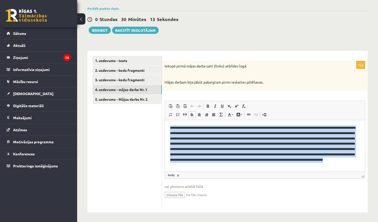
scroll to position [44, 0]
drag, startPoint x: 170, startPoint y: 127, endPoint x: 313, endPoint y: 201, distance: 161.4
click at [313, 171] on html "**********" at bounding box center [265, 145] width 200 height 51
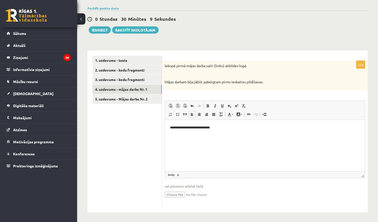
click at [228, 135] on html "**********" at bounding box center [265, 127] width 200 height 15
drag, startPoint x: 170, startPoint y: 129, endPoint x: 229, endPoint y: 132, distance: 59.2
click at [229, 132] on html "**********" at bounding box center [265, 127] width 200 height 15
copy p "**********"
click at [228, 132] on html "**********" at bounding box center [265, 127] width 200 height 15
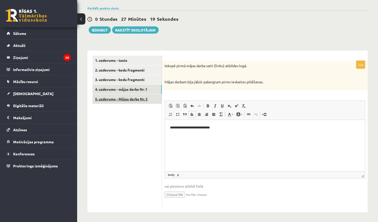
click at [104, 98] on link "5. uzdevums - Mājas darbs Nr. 2" at bounding box center [126, 100] width 69 height 10
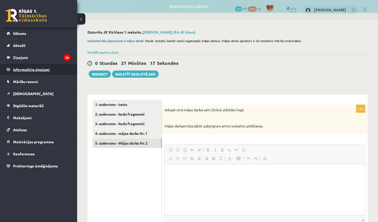
scroll to position [0, 0]
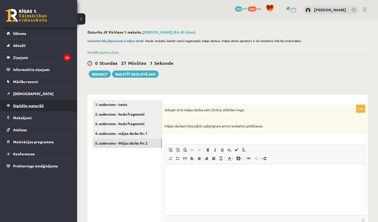
click at [28, 107] on span "Digitālie materiāli" at bounding box center [28, 105] width 31 height 5
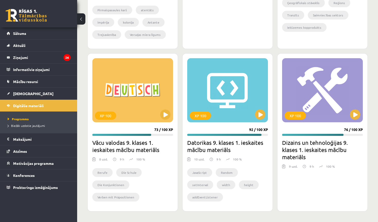
scroll to position [1468, 0]
click at [262, 116] on button at bounding box center [260, 115] width 10 height 10
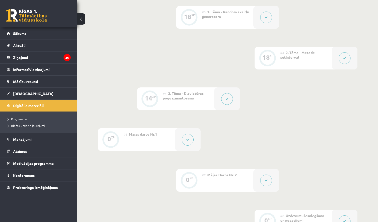
scroll to position [225, 0]
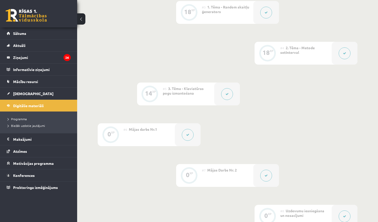
click at [266, 177] on button at bounding box center [266, 176] width 12 height 12
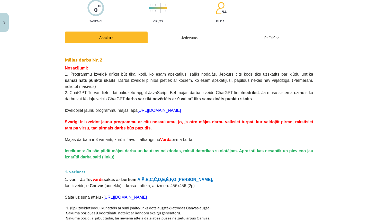
scroll to position [18, 0]
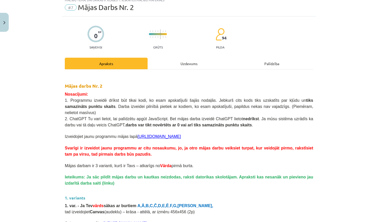
click at [2, 24] on button "Close" at bounding box center [4, 22] width 9 height 19
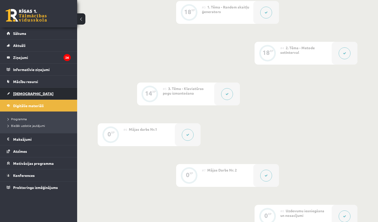
click at [23, 92] on span "[DEMOGRAPHIC_DATA]" at bounding box center [33, 93] width 40 height 5
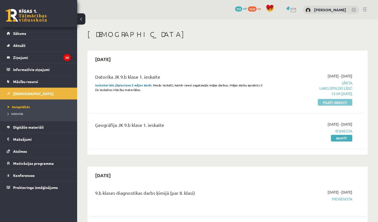
click at [338, 101] on link "Pildīt ieskaiti" at bounding box center [334, 102] width 34 height 7
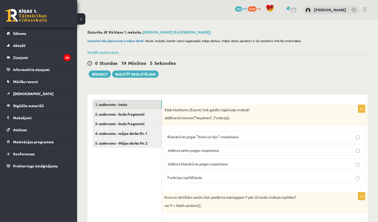
scroll to position [13, 0]
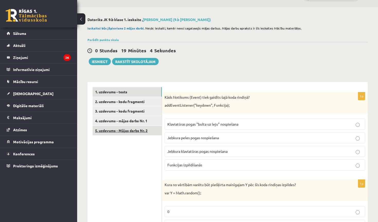
click at [144, 130] on link "5. uzdevums - Mājas darbs Nr. 2" at bounding box center [126, 131] width 69 height 10
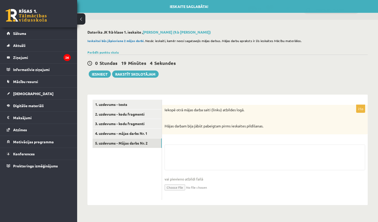
scroll to position [0, 0]
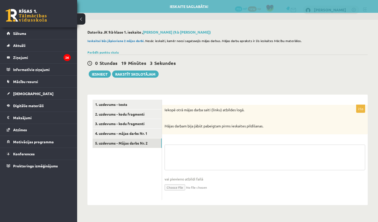
click at [174, 149] on textarea at bounding box center [264, 158] width 200 height 26
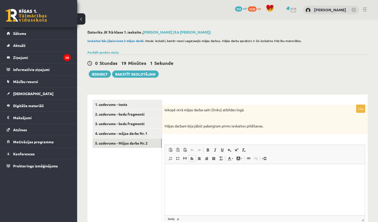
click at [177, 180] on html at bounding box center [265, 172] width 200 height 16
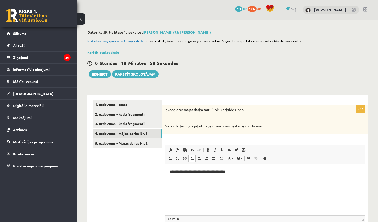
click at [137, 136] on link "4. uzdevums - mājas darbs Nr. 1" at bounding box center [126, 134] width 69 height 10
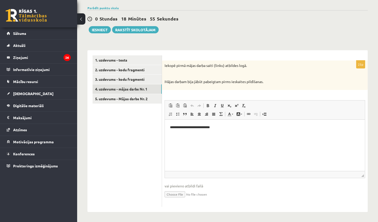
scroll to position [44, 0]
click at [139, 100] on link "5. uzdevums - Mājas darbs Nr. 2" at bounding box center [126, 100] width 69 height 10
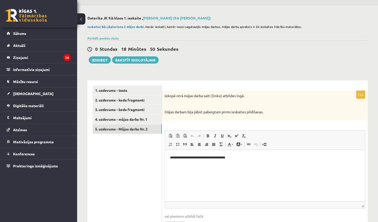
scroll to position [7, 0]
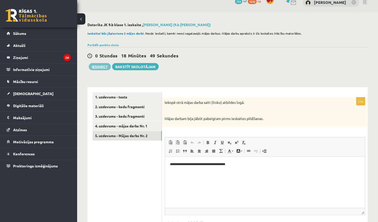
click at [102, 66] on button "Iesniegt" at bounding box center [100, 66] width 22 height 7
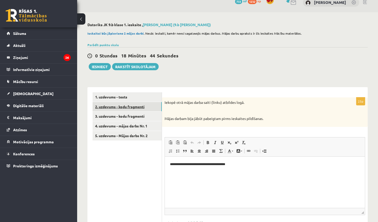
click at [136, 106] on link "2. uzdevums - kodu fragmenti" at bounding box center [126, 107] width 69 height 10
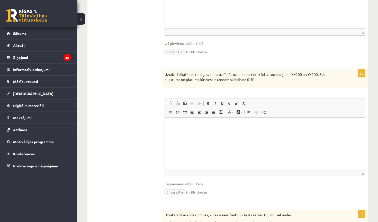
scroll to position [204, 0]
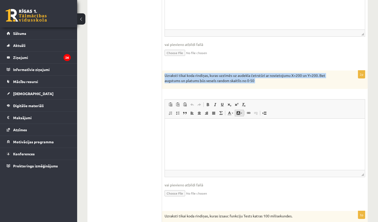
drag, startPoint x: 165, startPoint y: 74, endPoint x: 242, endPoint y: 113, distance: 86.9
click at [242, 113] on div "2p Uzraksti tikai koda rindiņas, kuras uzzīmēs uz audekla četrstūri ar novietoj…" at bounding box center [264, 138] width 205 height 135
copy div "Uzraksti tikai koda rindiņas, kuras uzzīmēs uz audekla četrstūri ar novietojumu…"
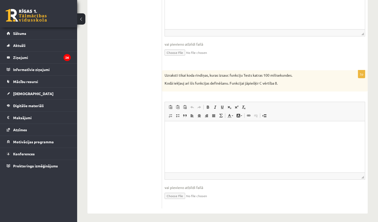
scroll to position [345, 0]
click at [197, 129] on p "Rich Text Editor, wiswyg-editor-user-answer-47434012557420" at bounding box center [265, 129] width 190 height 5
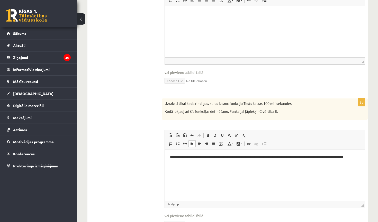
scroll to position [321, 0]
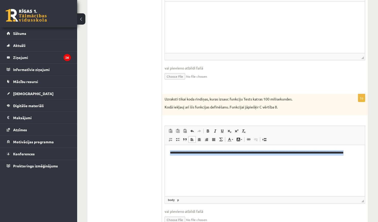
drag, startPoint x: 170, startPoint y: 153, endPoint x: 240, endPoint y: 170, distance: 72.3
click at [240, 166] on html "**********" at bounding box center [265, 155] width 200 height 21
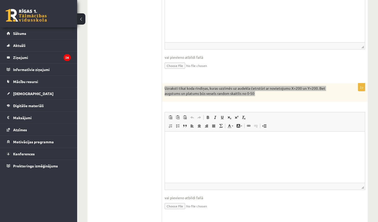
scroll to position [185, 0]
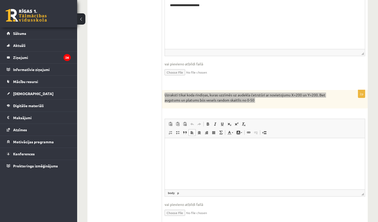
click at [182, 141] on html at bounding box center [265, 146] width 200 height 16
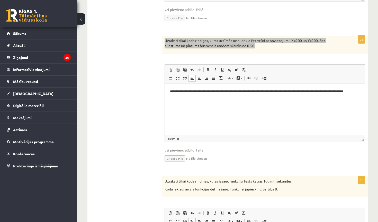
scroll to position [263, 0]
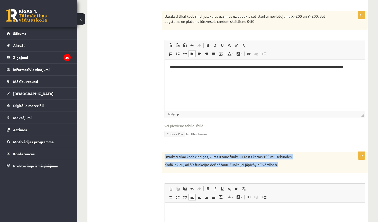
drag, startPoint x: 164, startPoint y: 154, endPoint x: 313, endPoint y: 169, distance: 149.4
click at [313, 169] on div "Uzraksti tikai koda rindiņas, kuras izsauc funkciju Tests katras 100 milisekund…" at bounding box center [264, 162] width 205 height 21
copy div "Uzraksti tikai koda rindiņas, kuras izsauc funkciju Tests katras 100 milisekund…"
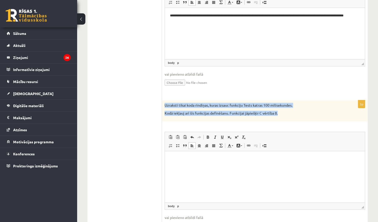
scroll to position [316, 0]
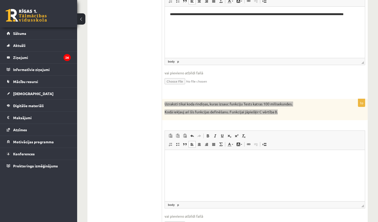
click at [186, 161] on html at bounding box center [265, 157] width 200 height 15
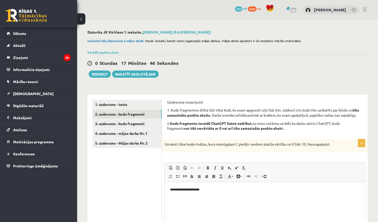
scroll to position [0, 0]
click at [121, 127] on link "3. uzdevums - kodu fragmenti" at bounding box center [126, 124] width 69 height 10
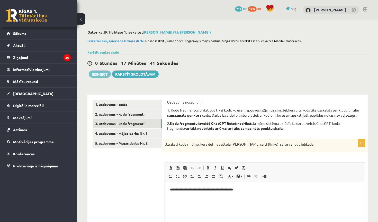
click at [98, 77] on button "Iesniegt" at bounding box center [100, 74] width 22 height 7
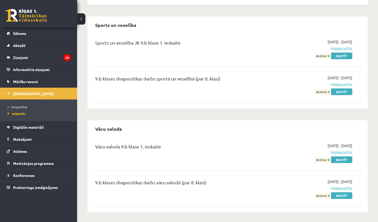
scroll to position [1154, 0]
click at [17, 105] on span "Neizpildītās" at bounding box center [18, 107] width 20 height 4
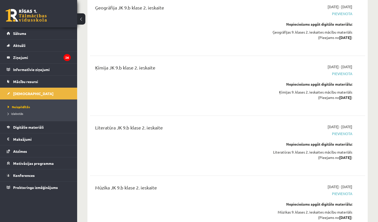
scroll to position [1683, 0]
